Goal: Task Accomplishment & Management: Complete application form

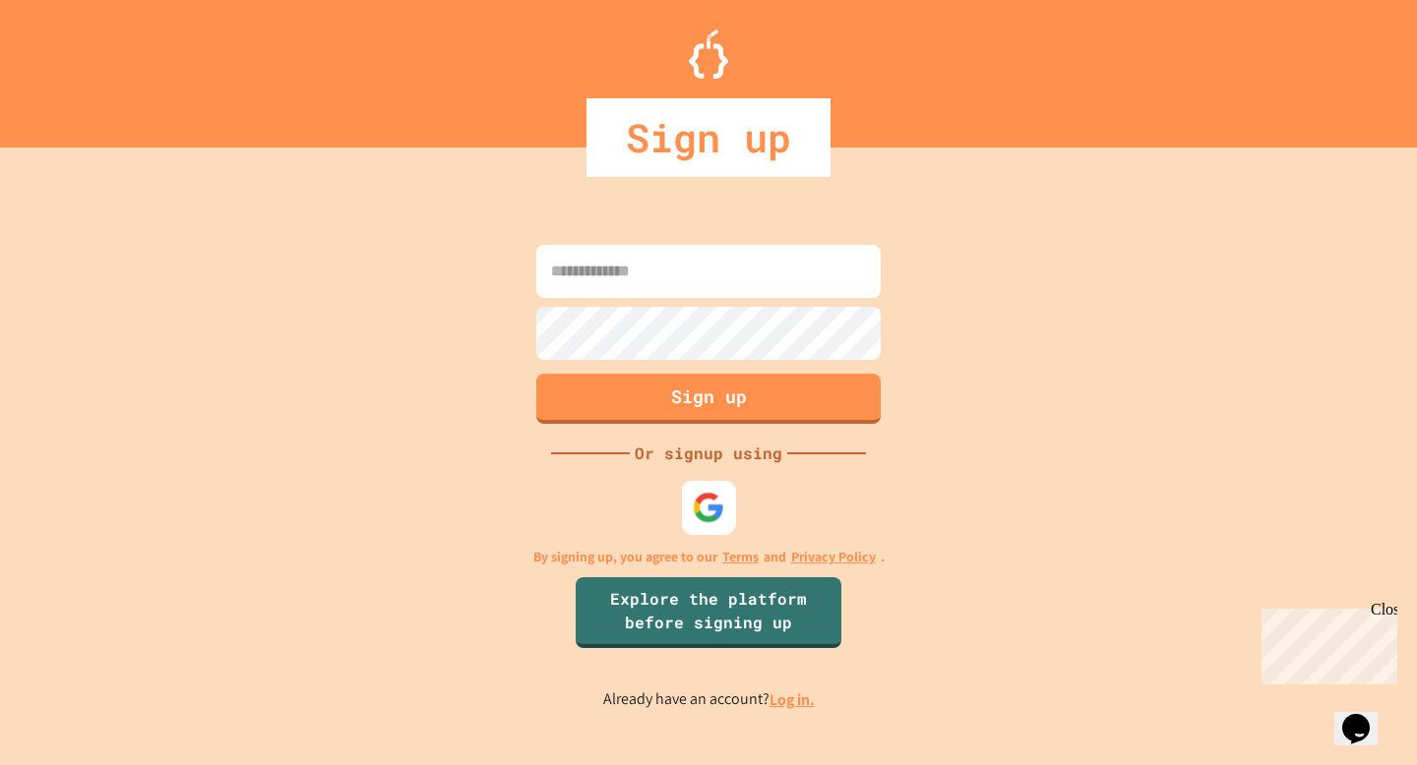
click at [702, 519] on img at bounding box center [709, 508] width 32 height 32
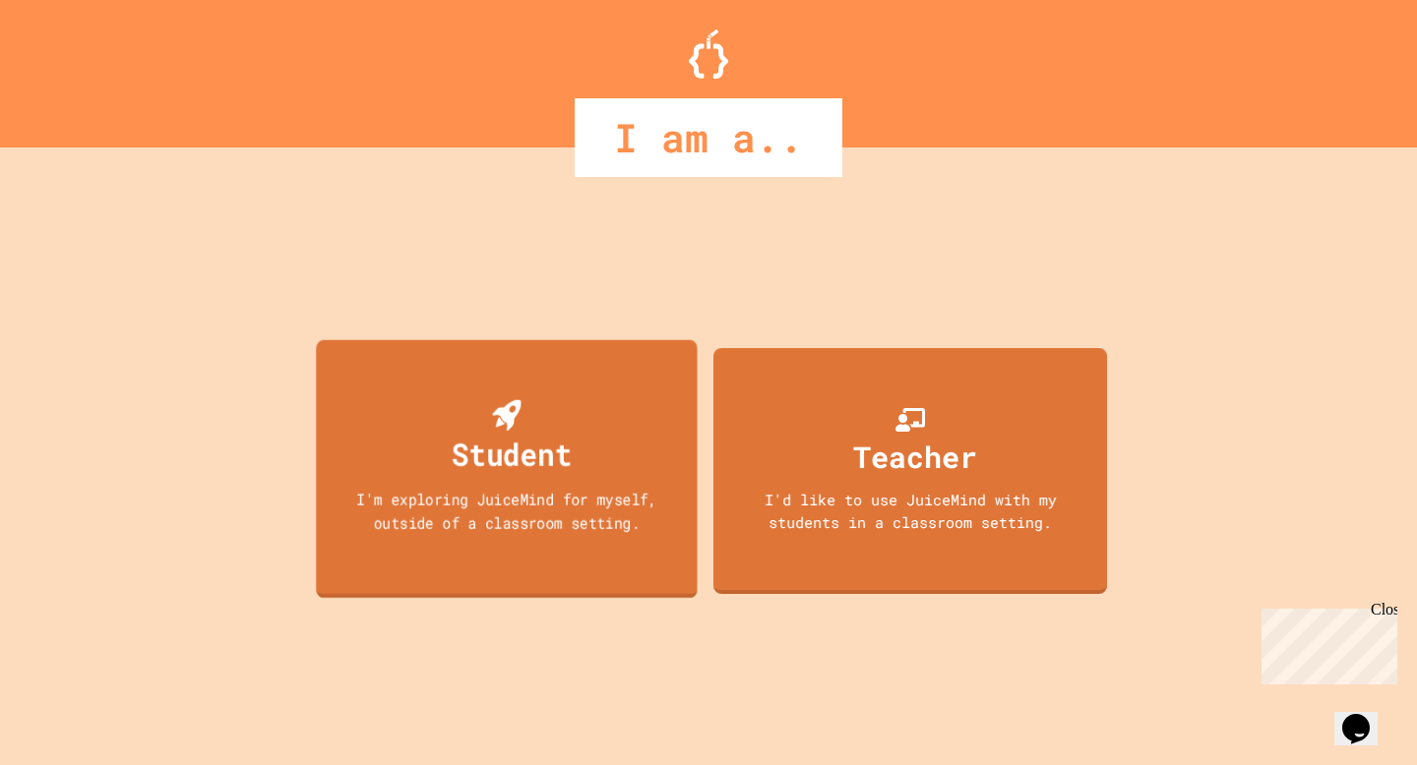
click at [390, 491] on div "I'm exploring JuiceMind for myself, outside of a classroom setting." at bounding box center [506, 511] width 343 height 46
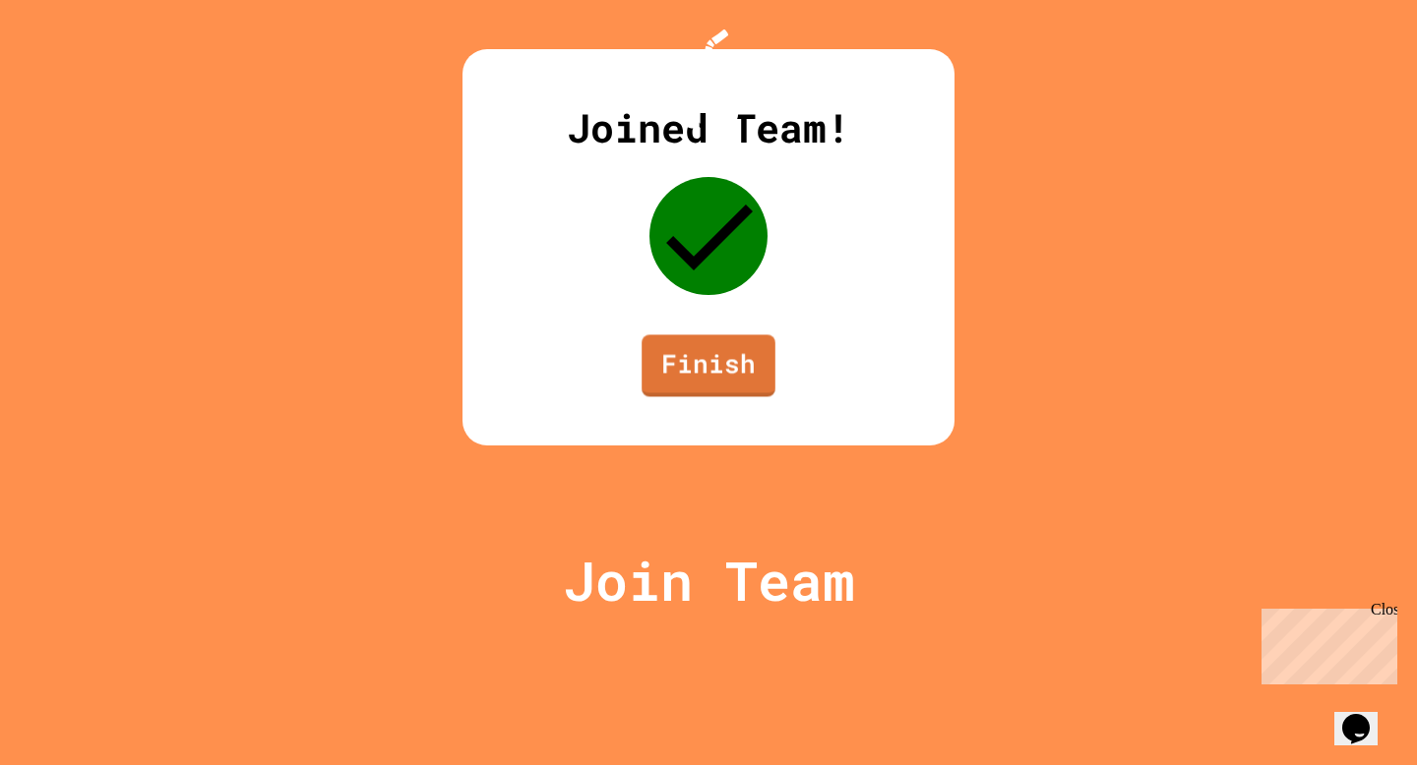
click at [746, 396] on link "Finish" at bounding box center [708, 365] width 134 height 62
